Goal: Transaction & Acquisition: Book appointment/travel/reservation

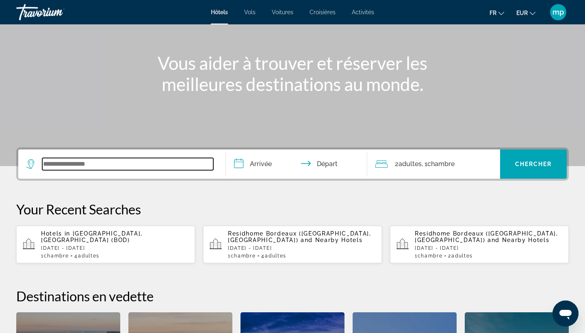
click at [98, 167] on input "Search widget" at bounding box center [127, 164] width 171 height 12
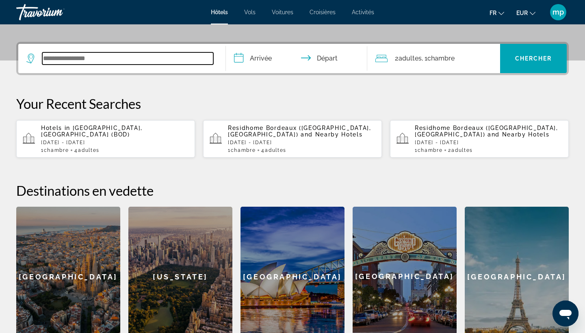
scroll to position [199, 0]
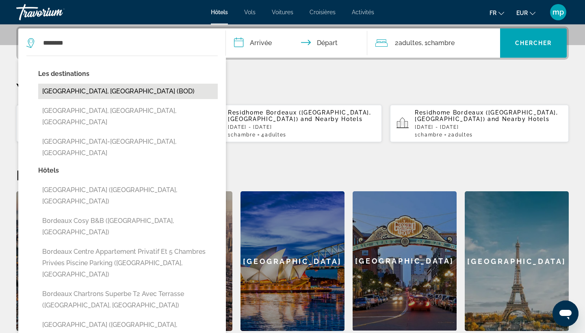
click at [74, 89] on button "[GEOGRAPHIC_DATA], [GEOGRAPHIC_DATA] (BOD)" at bounding box center [128, 91] width 180 height 15
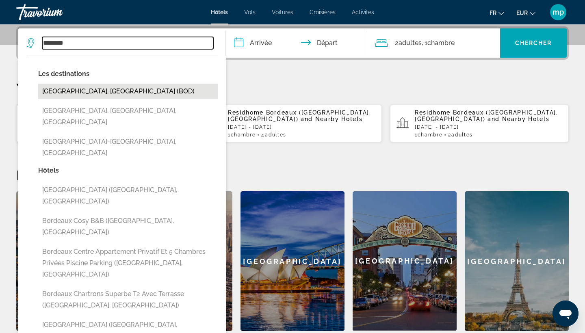
type input "**********"
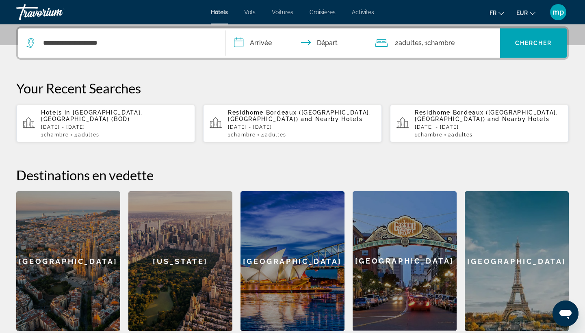
click at [266, 40] on input "**********" at bounding box center [298, 44] width 145 height 32
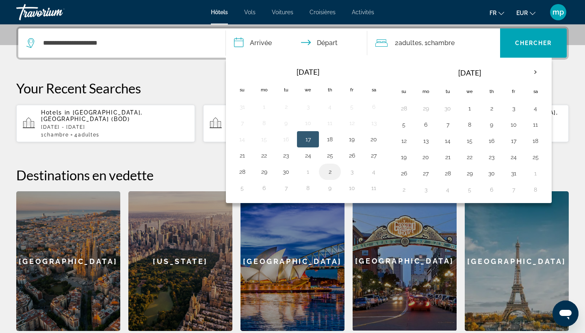
click at [332, 175] on button "2" at bounding box center [329, 171] width 13 height 11
click at [371, 172] on button "4" at bounding box center [373, 171] width 13 height 11
type input "**********"
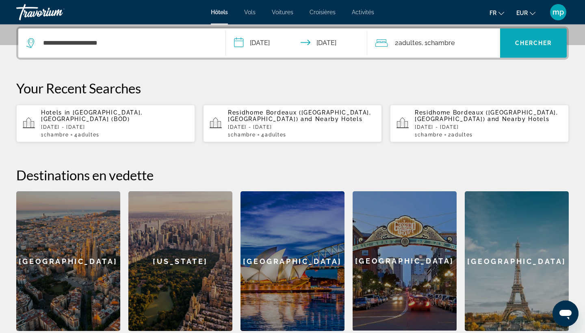
click at [528, 43] on span "Chercher" at bounding box center [533, 43] width 37 height 7
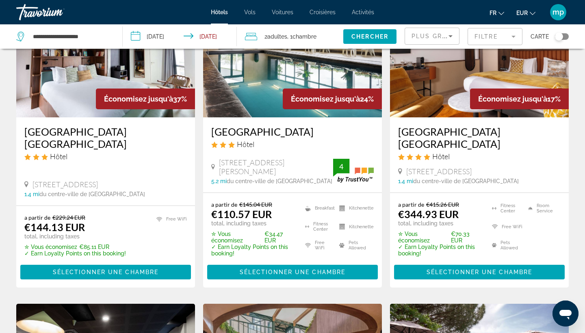
scroll to position [93, 0]
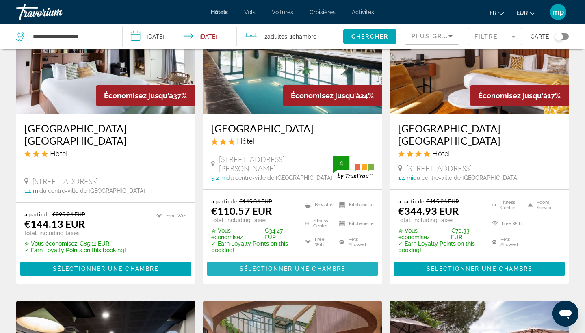
click at [241, 272] on span "Sélectionner une chambre" at bounding box center [293, 269] width 106 height 7
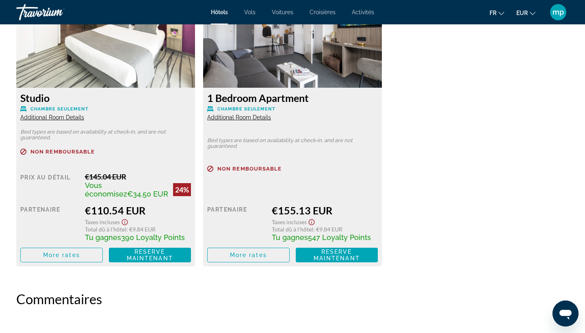
scroll to position [1168, 0]
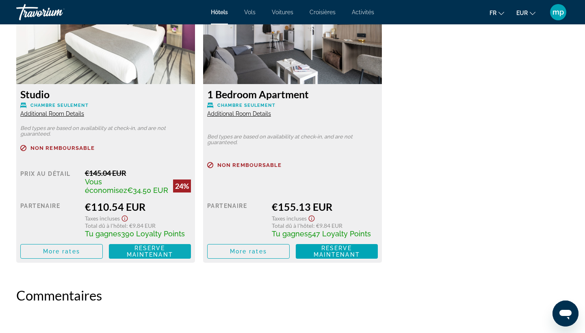
click at [165, 254] on span "Reserve maintenant" at bounding box center [150, 251] width 46 height 13
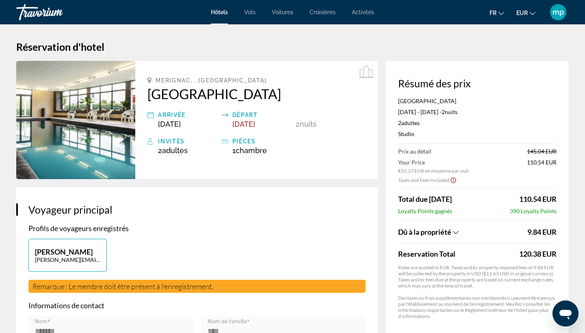
click at [214, 11] on span "Hôtels" at bounding box center [219, 12] width 17 height 7
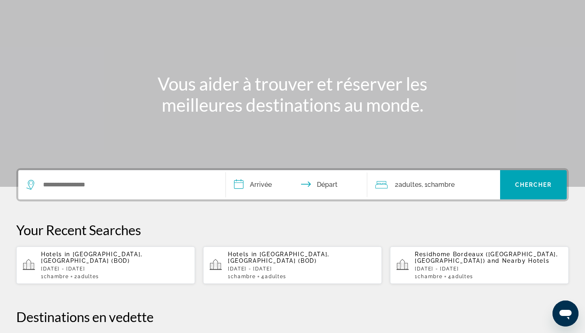
scroll to position [65, 0]
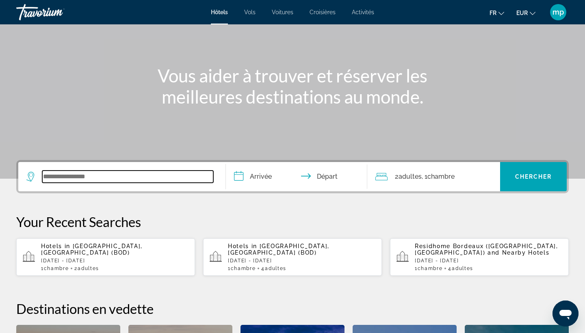
click at [210, 178] on input "Search widget" at bounding box center [127, 177] width 171 height 12
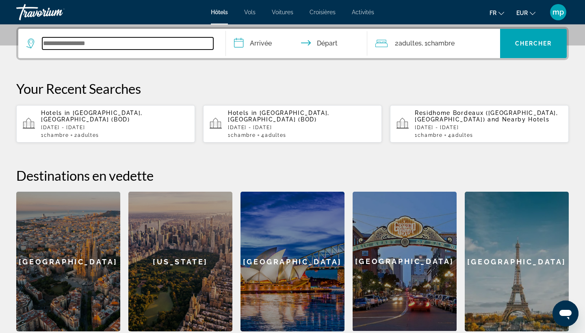
scroll to position [199, 0]
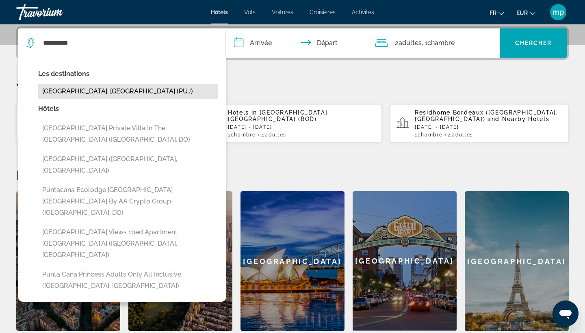
click at [145, 95] on button "[GEOGRAPHIC_DATA], [GEOGRAPHIC_DATA] (PUJ)" at bounding box center [128, 91] width 180 height 15
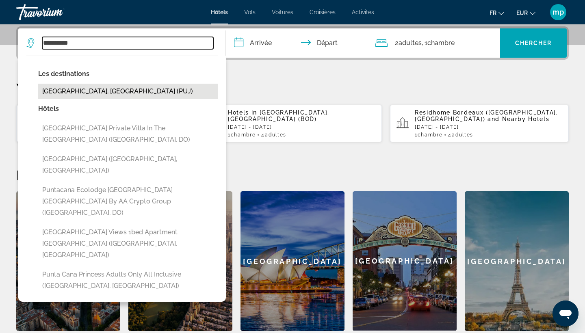
type input "**********"
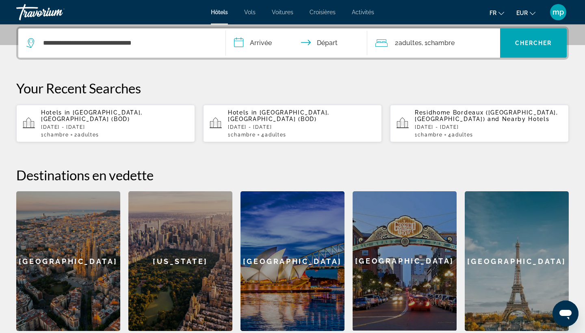
click at [269, 41] on input "**********" at bounding box center [298, 44] width 145 height 32
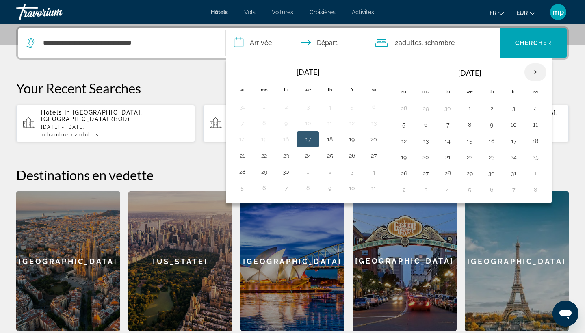
click at [537, 72] on th "Next month" at bounding box center [536, 72] width 22 height 18
click at [407, 145] on button "9" at bounding box center [403, 140] width 13 height 11
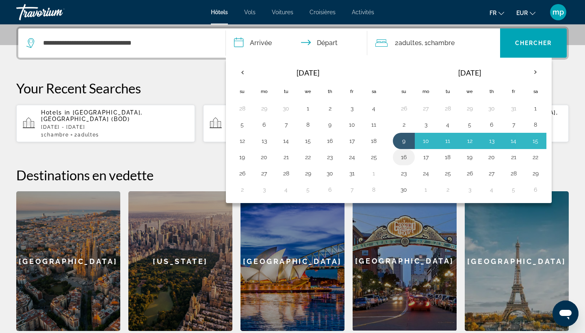
click at [403, 156] on button "16" at bounding box center [403, 157] width 13 height 11
type input "**********"
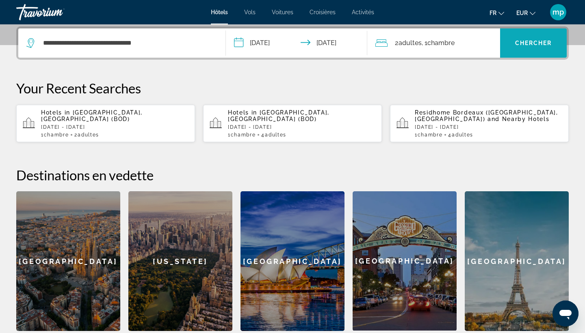
click at [513, 44] on span "Search widget" at bounding box center [533, 43] width 67 height 20
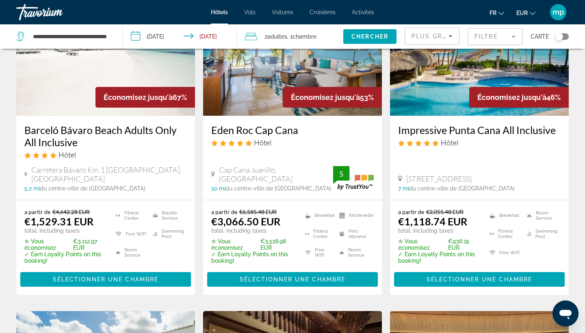
scroll to position [93, 0]
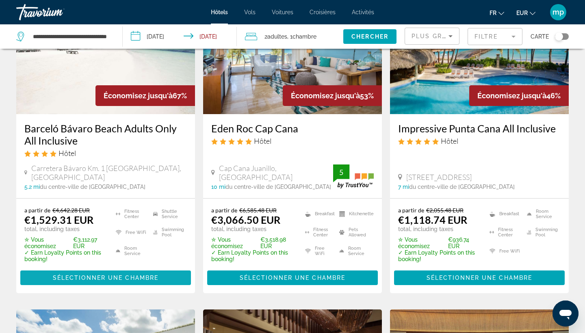
click at [113, 275] on span "Sélectionner une chambre" at bounding box center [106, 278] width 106 height 7
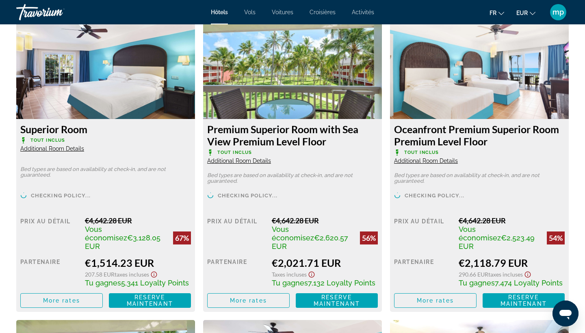
scroll to position [1160, 0]
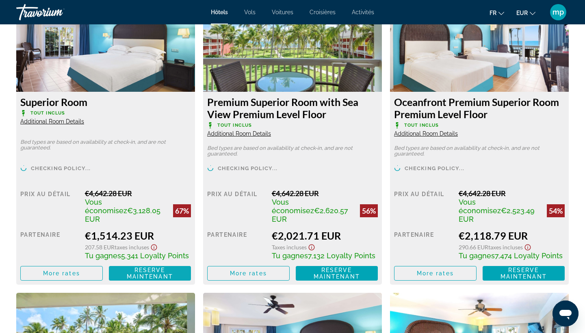
click at [151, 268] on span "Reserve maintenant" at bounding box center [150, 273] width 46 height 13
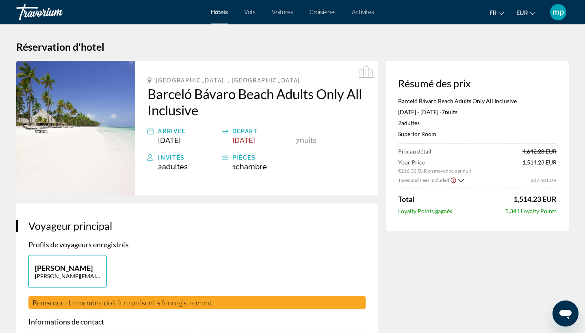
click at [215, 19] on div "Hôtels Vols Voitures Croisières Activités Hôtels Vols Voitures Croisières Activ…" at bounding box center [292, 12] width 585 height 21
click at [219, 13] on span "Hôtels" at bounding box center [219, 12] width 17 height 7
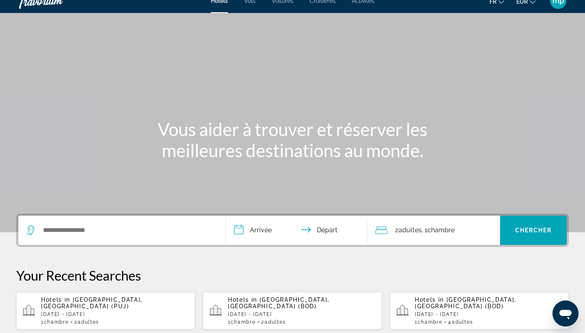
click at [88, 240] on div "Search widget" at bounding box center [121, 230] width 191 height 29
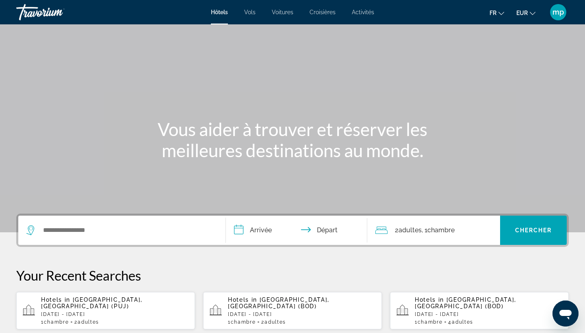
scroll to position [199, 0]
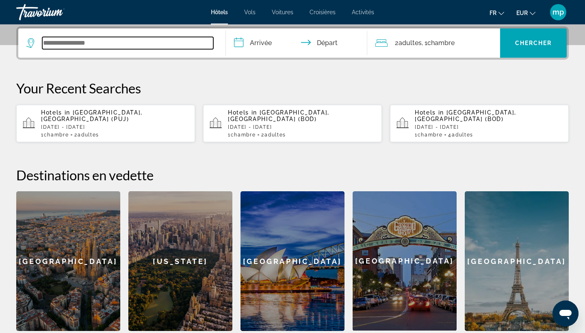
click at [81, 45] on input "Search widget" at bounding box center [127, 43] width 171 height 12
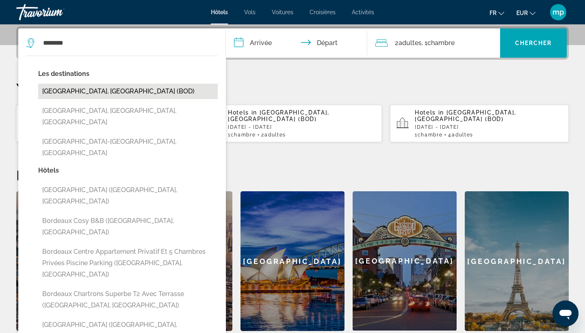
click at [81, 89] on button "[GEOGRAPHIC_DATA], [GEOGRAPHIC_DATA] (BOD)" at bounding box center [128, 91] width 180 height 15
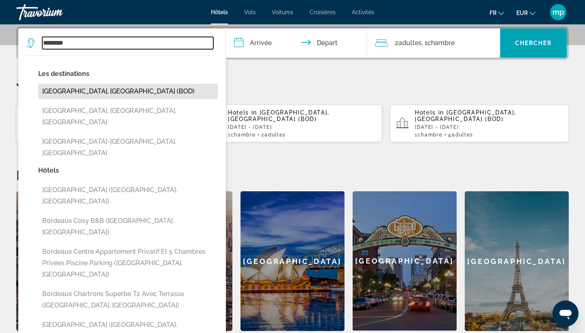
type input "**********"
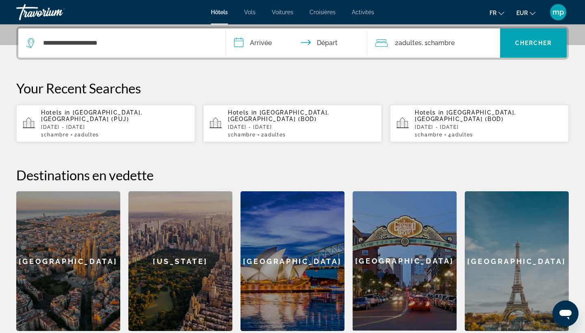
click at [273, 43] on input "**********" at bounding box center [298, 44] width 145 height 32
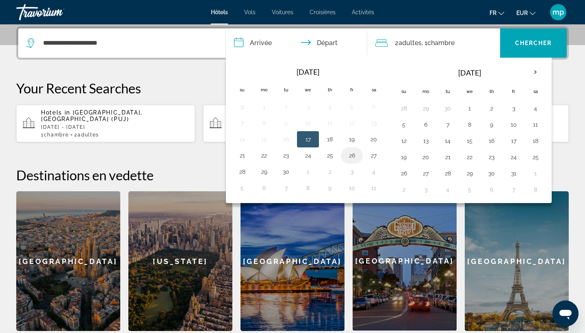
click at [345, 156] on td "26" at bounding box center [352, 155] width 22 height 16
click at [351, 154] on button "26" at bounding box center [351, 155] width 13 height 11
click at [245, 169] on button "28" at bounding box center [242, 171] width 13 height 11
type input "**********"
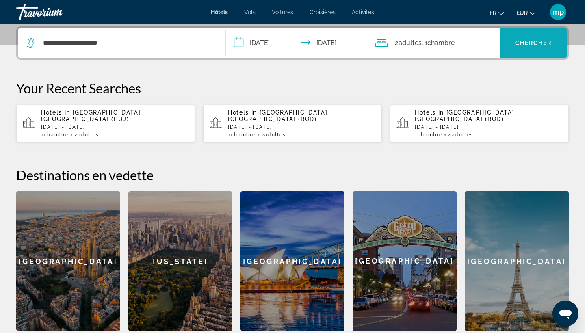
click at [535, 45] on span "Chercher" at bounding box center [533, 43] width 37 height 7
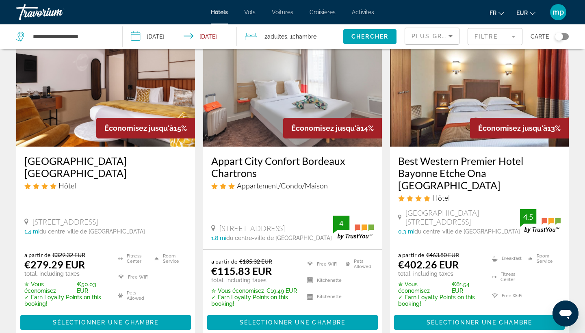
scroll to position [702, 0]
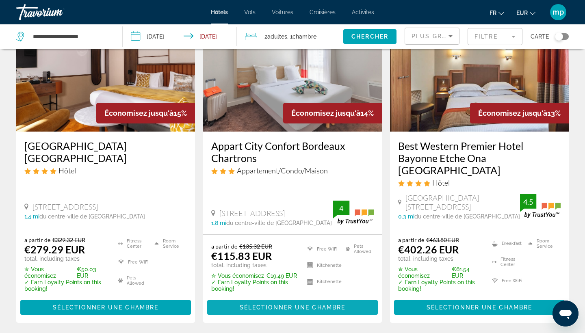
click at [293, 310] on span "Sélectionner une chambre" at bounding box center [293, 307] width 106 height 7
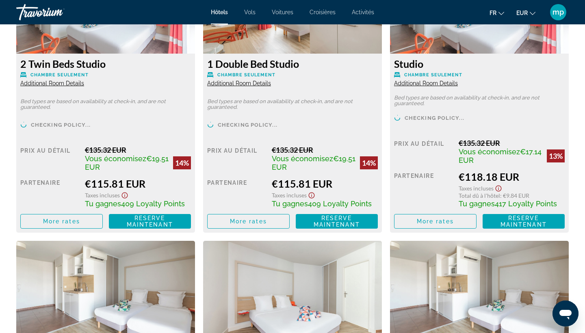
scroll to position [1202, 0]
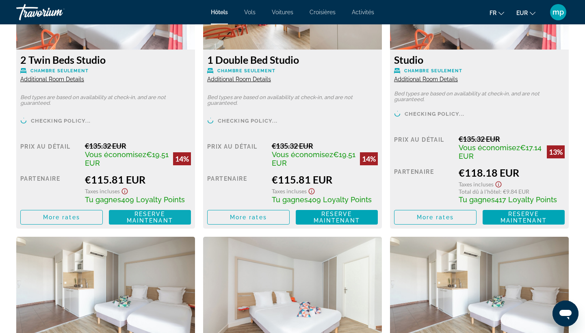
click at [148, 219] on span "Reserve maintenant" at bounding box center [150, 217] width 46 height 13
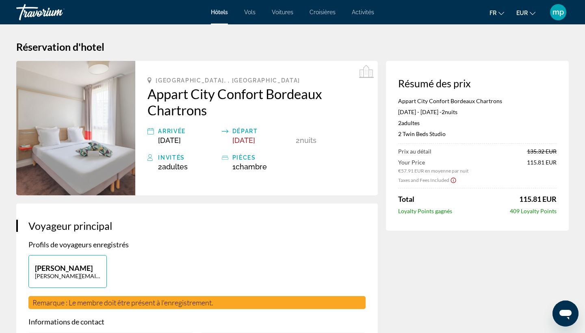
click at [217, 17] on div "Hôtels Vols Voitures Croisières Activités Hôtels Vols Voitures Croisières Activ…" at bounding box center [292, 12] width 585 height 21
click at [218, 15] on span "Hôtels" at bounding box center [219, 12] width 17 height 7
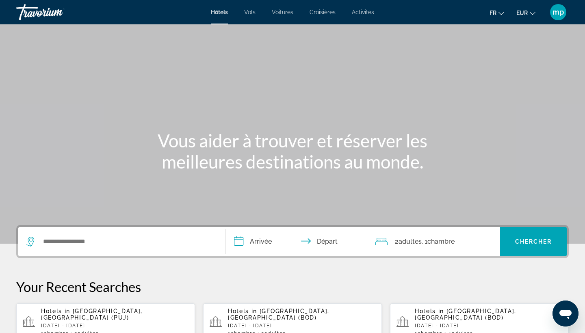
click at [426, 239] on span ", 1 Chambre pièces" at bounding box center [438, 241] width 33 height 11
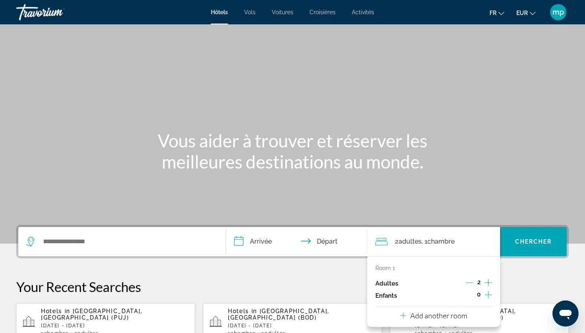
scroll to position [199, 0]
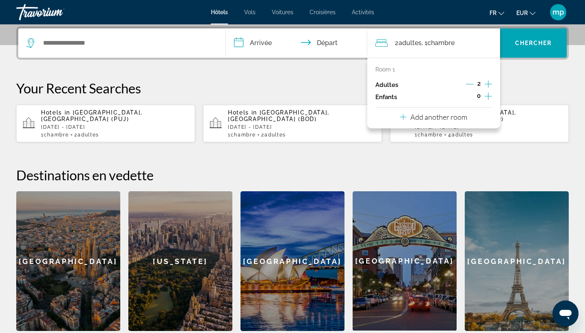
click at [491, 82] on icon "Increment adults" at bounding box center [488, 84] width 7 height 10
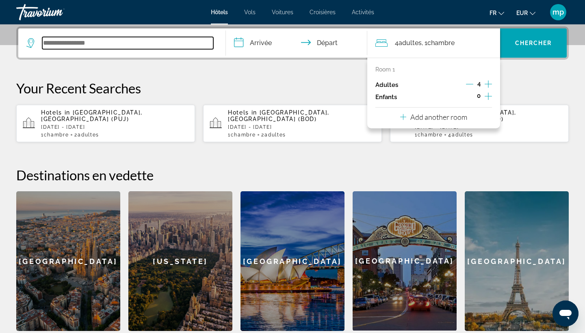
click at [98, 42] on input "Search widget" at bounding box center [127, 43] width 171 height 12
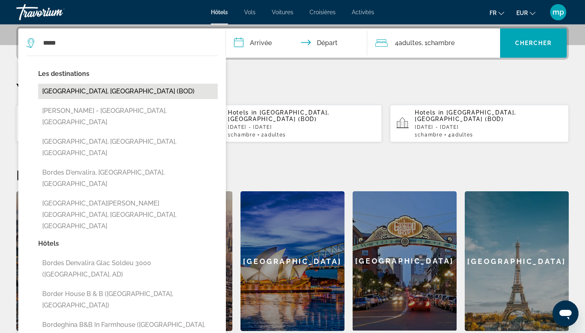
click at [83, 93] on button "[GEOGRAPHIC_DATA], [GEOGRAPHIC_DATA] (BOD)" at bounding box center [128, 91] width 180 height 15
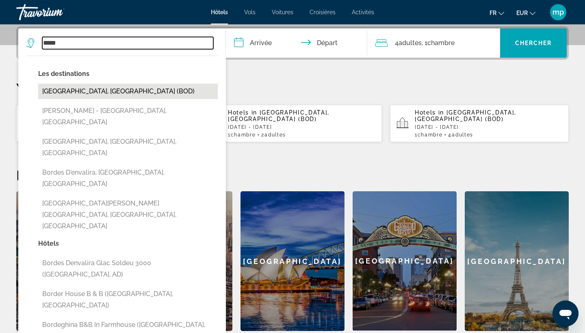
type input "**********"
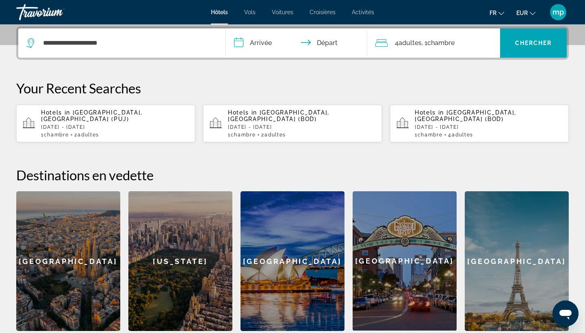
click at [249, 42] on input "**********" at bounding box center [298, 44] width 145 height 32
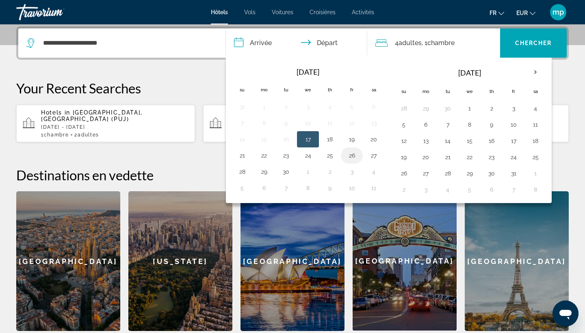
click at [348, 156] on button "26" at bounding box center [351, 155] width 13 height 11
click at [241, 171] on button "28" at bounding box center [242, 171] width 13 height 11
type input "**********"
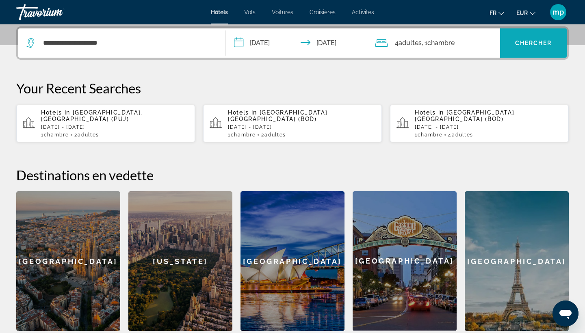
click at [542, 47] on span "Search widget" at bounding box center [533, 43] width 67 height 20
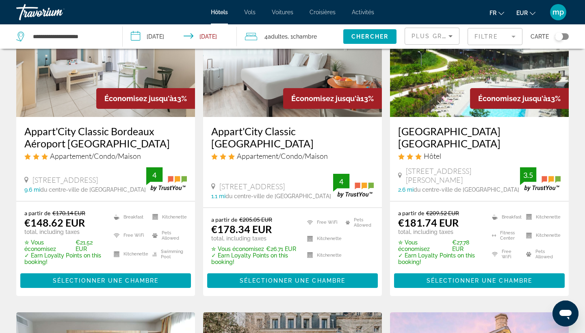
scroll to position [728, 0]
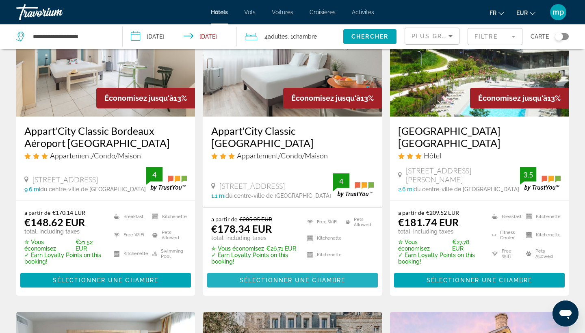
click at [297, 284] on span "Sélectionner une chambre" at bounding box center [293, 280] width 106 height 7
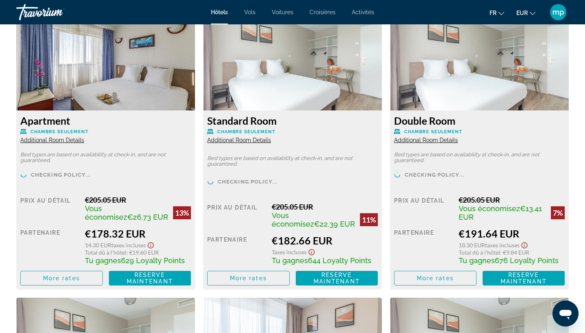
scroll to position [1145, 0]
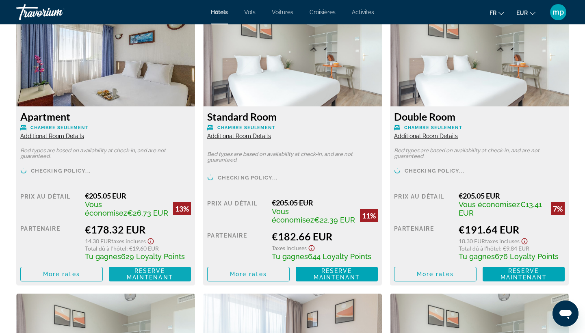
click at [159, 276] on span "Reserve maintenant" at bounding box center [150, 274] width 46 height 13
